Goal: Information Seeking & Learning: Check status

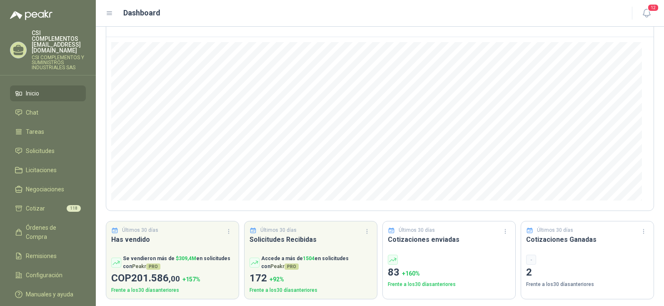
scroll to position [70, 0]
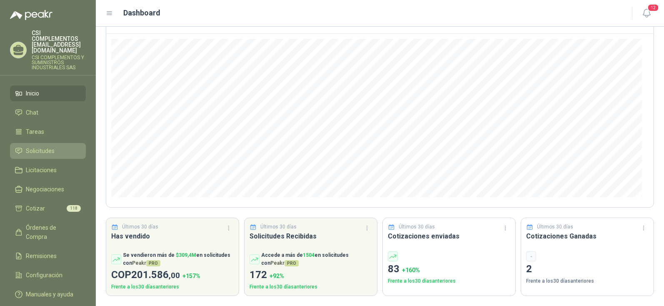
click at [43, 146] on span "Solicitudes" at bounding box center [40, 150] width 29 height 9
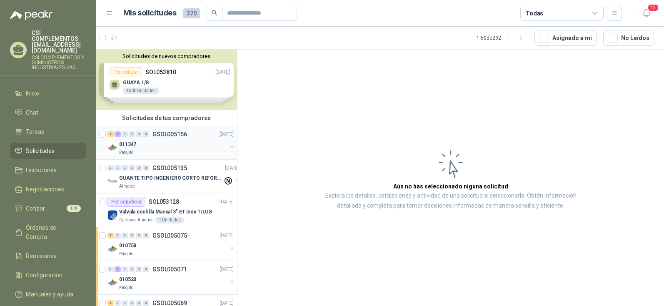
click at [135, 143] on p "011347" at bounding box center [127, 144] width 17 height 8
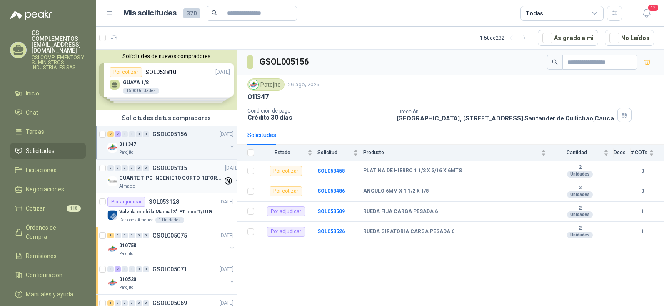
click at [142, 180] on p "GUANTE TIPO INGENIERO CORTO REFORZADO" at bounding box center [171, 178] width 104 height 8
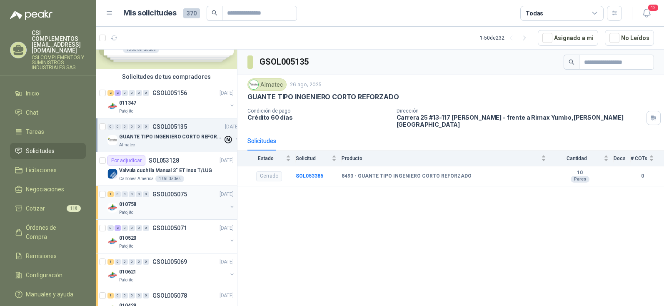
scroll to position [42, 0]
click at [166, 200] on div "010758" at bounding box center [173, 204] width 108 height 10
